Goal: Obtain resource: Obtain resource

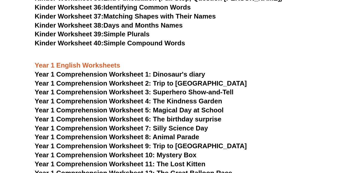
scroll to position [513, 0]
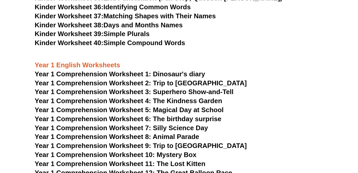
click at [196, 83] on span "Year 1 Comprehension Worksheet 2: Trip to [GEOGRAPHIC_DATA]" at bounding box center [141, 83] width 212 height 8
click at [225, 92] on span "Year 1 Comprehension Worksheet 3: Superhero Show-and-Tell" at bounding box center [134, 92] width 199 height 8
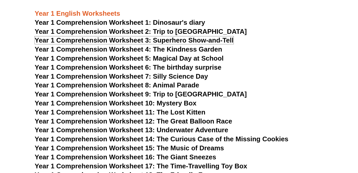
scroll to position [566, 0]
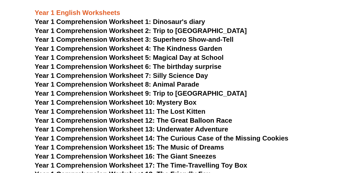
click at [192, 85] on span "Year 1 Comprehension Worksheet 8: Animal Parade" at bounding box center [117, 84] width 164 height 8
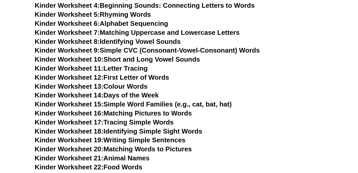
scroll to position [230, 0]
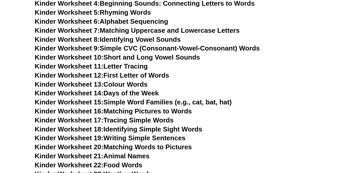
click at [153, 101] on link "Kinder Worksheet 15: Simple Word Families (e.g., cat, bat, hat)" at bounding box center [133, 102] width 197 height 8
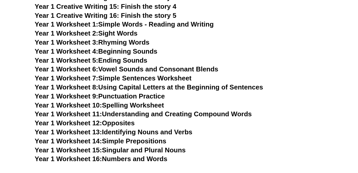
scroll to position [887, 0]
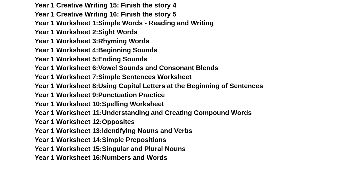
click at [252, 85] on link "Year 1 Worksheet 8: Using Capital Letters at the Beginning of Sentences" at bounding box center [149, 86] width 228 height 8
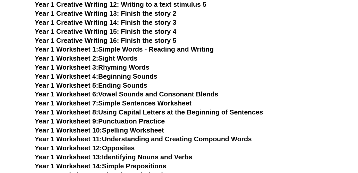
scroll to position [859, 0]
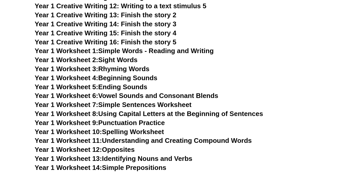
click at [138, 88] on link "Year 1 Worksheet 5: Ending Sounds" at bounding box center [91, 87] width 113 height 8
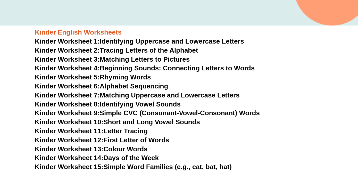
scroll to position [98, 0]
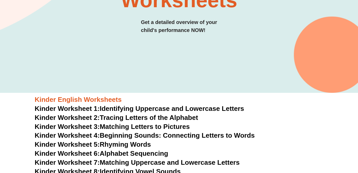
click at [187, 127] on link "Kinder Worksheet 3: Matching Letters to Pictures" at bounding box center [112, 127] width 155 height 8
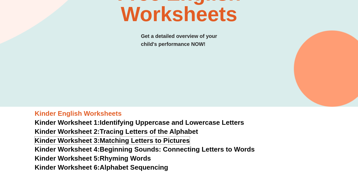
scroll to position [77, 0]
